Goal: Task Accomplishment & Management: Manage account settings

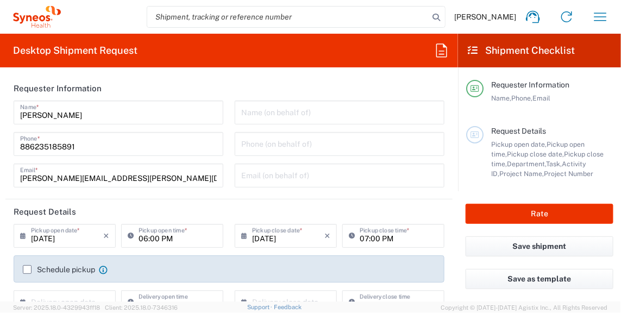
type input "8350"
type input "Taipei"
type input "Taiwan"
type input "Taiwan Syneos Health Company L"
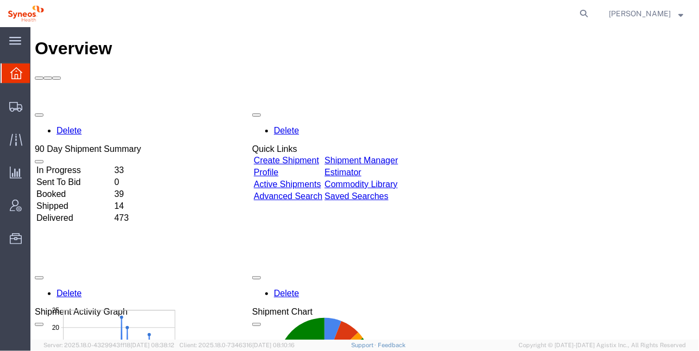
click at [13, 74] on icon at bounding box center [16, 73] width 12 height 12
click at [76, 165] on td "In Progress" at bounding box center [73, 170] width 77 height 11
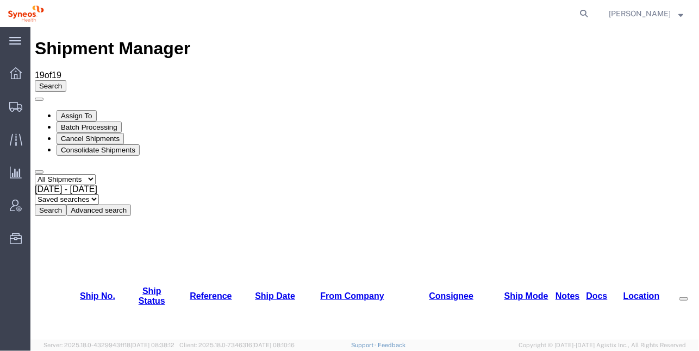
click at [97, 184] on span "[DATE] - [DATE]" at bounding box center [65, 188] width 62 height 9
click at [66, 204] on button "Search" at bounding box center [50, 209] width 32 height 11
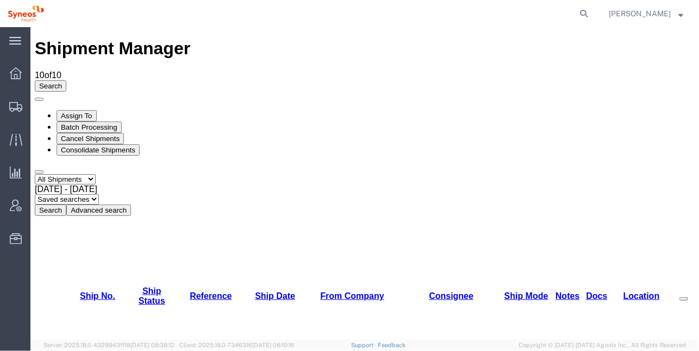
checkbox input "true"
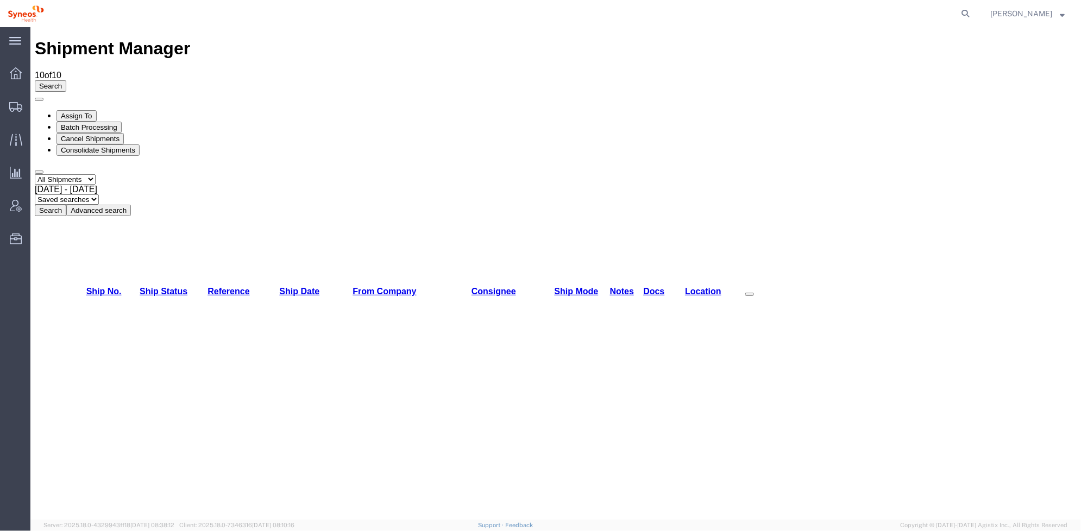
drag, startPoint x: 456, startPoint y: 359, endPoint x: 573, endPoint y: 239, distance: 167.1
